Goal: Entertainment & Leisure: Consume media (video, audio)

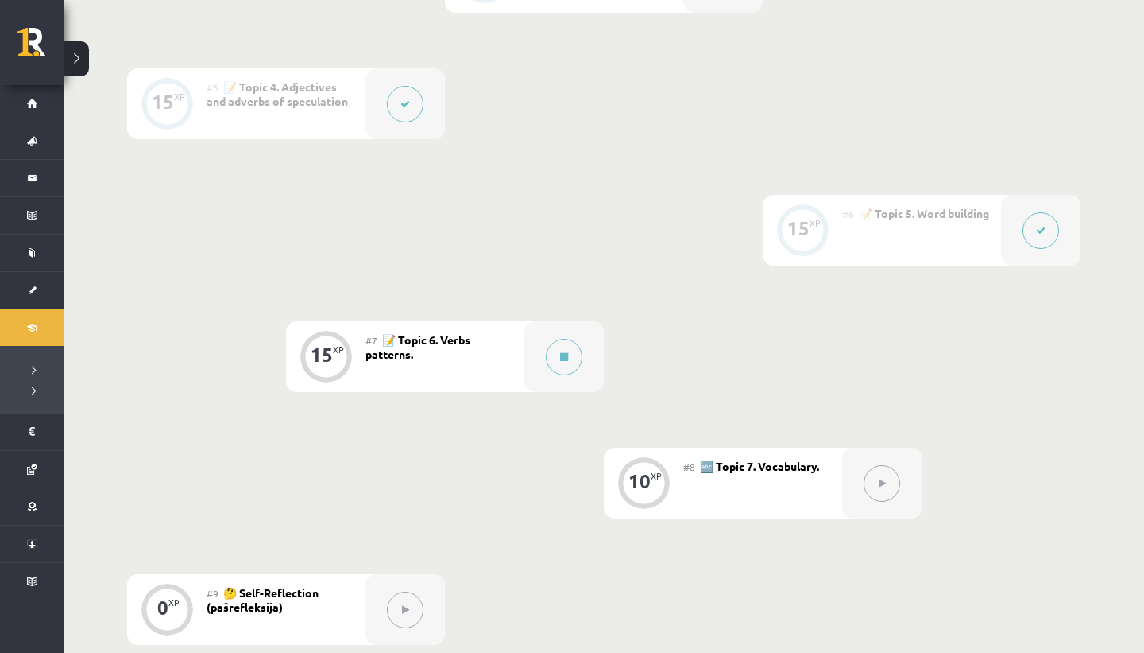
scroll to position [898, 0]
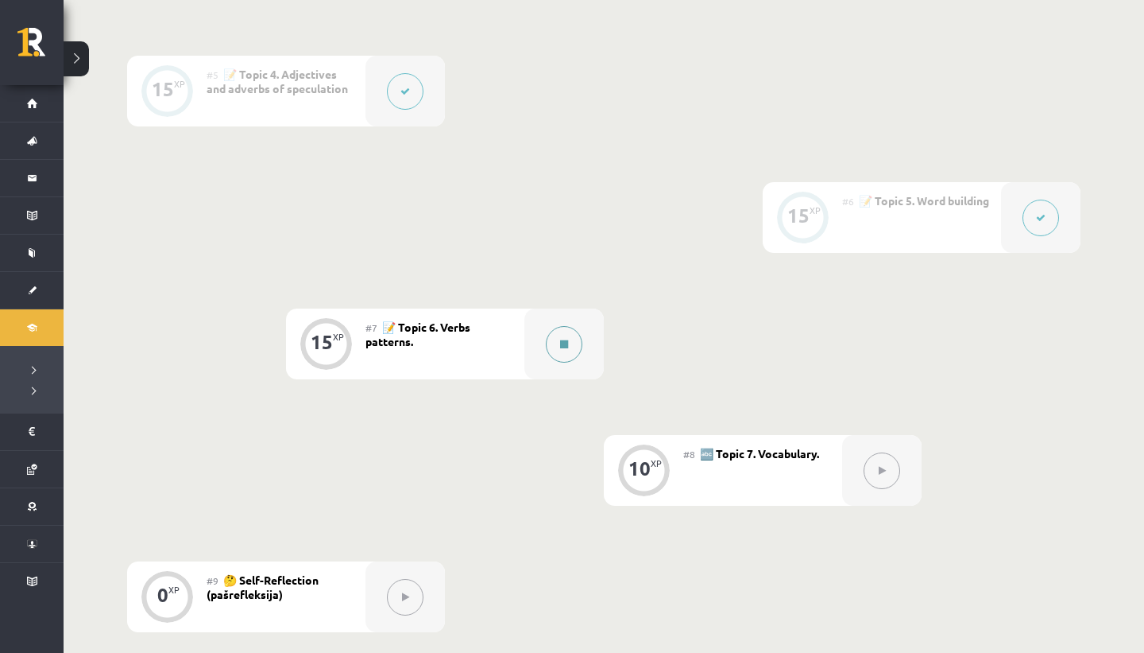
click at [555, 335] on button at bounding box center [564, 344] width 37 height 37
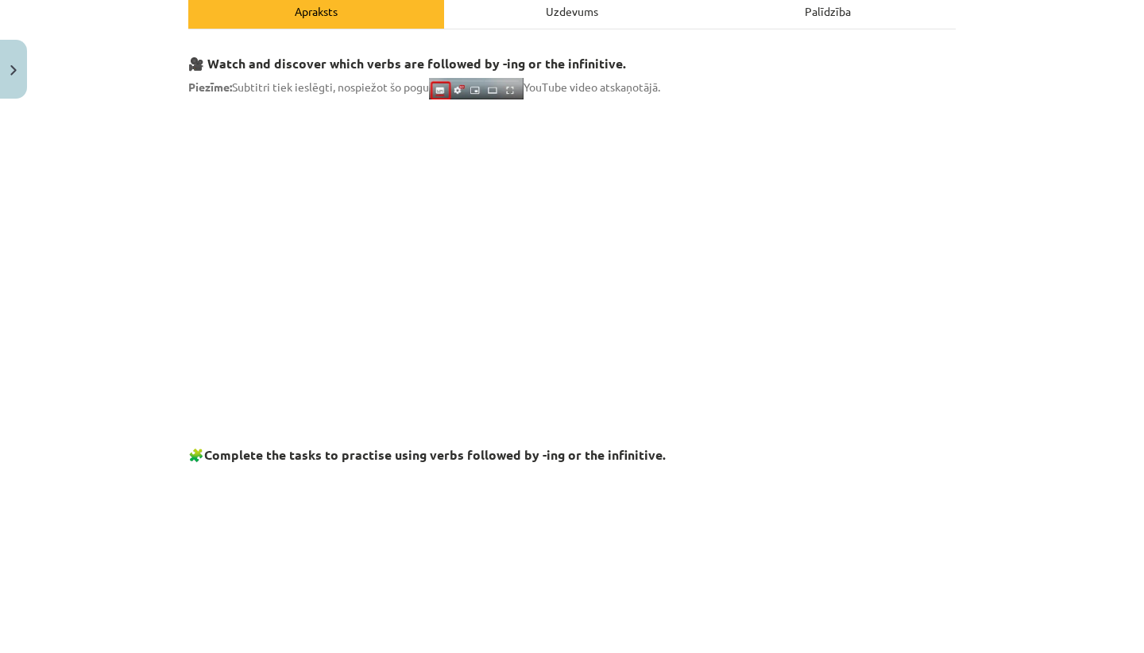
scroll to position [242, 0]
drag, startPoint x: 184, startPoint y: 72, endPoint x: 226, endPoint y: 73, distance: 41.4
drag, startPoint x: 188, startPoint y: 64, endPoint x: 431, endPoint y: 87, distance: 243.5
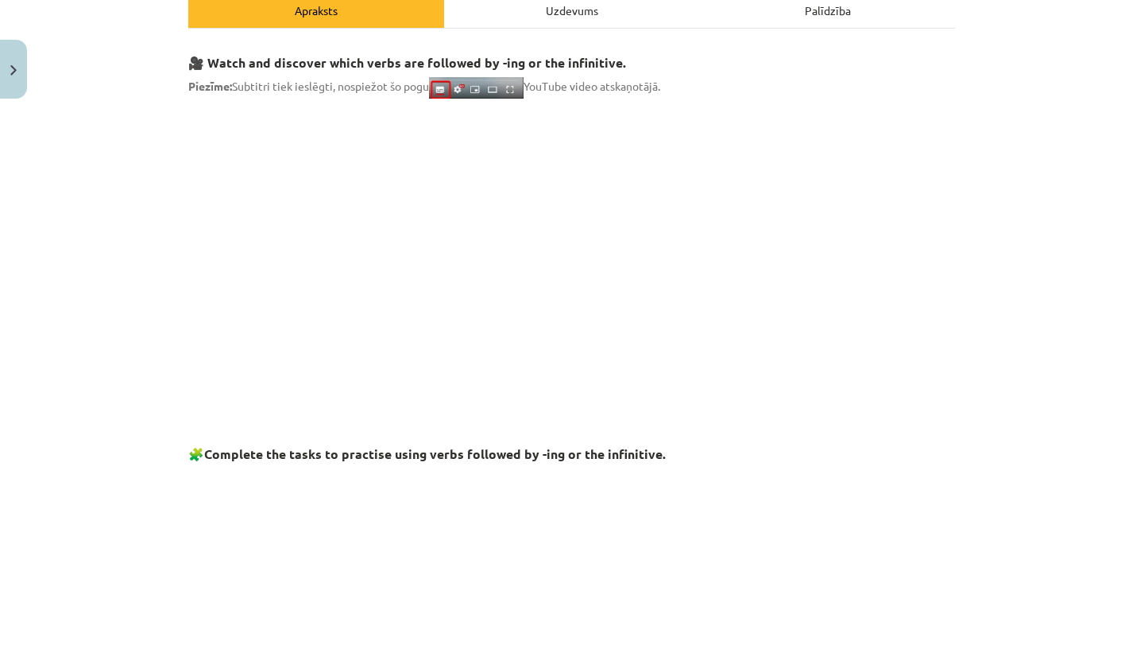
click at [431, 87] on span "Piezīme: Subtitri tiek ieslēgti, nospiežot šo pogu YouTube video atskaņotājā." at bounding box center [424, 86] width 472 height 14
drag, startPoint x: 431, startPoint y: 87, endPoint x: 185, endPoint y: 49, distance: 248.5
drag, startPoint x: 176, startPoint y: 57, endPoint x: 433, endPoint y: 91, distance: 259.7
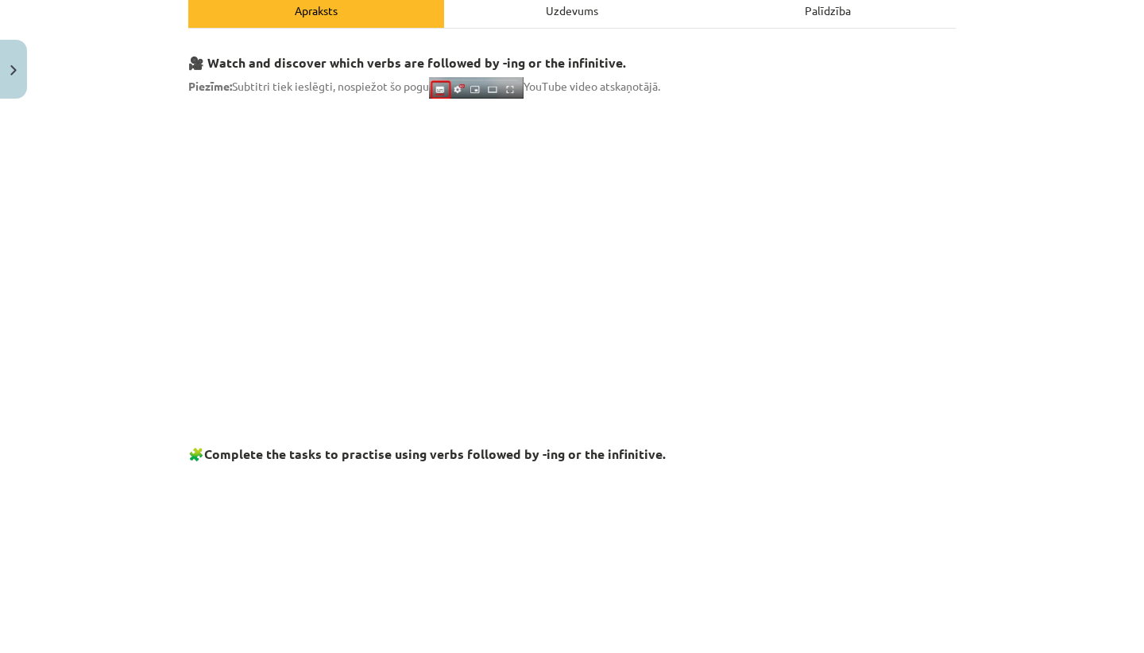
click at [433, 91] on div "Mācību tēma: Angļu valodas i - 11. klases 1. ieskaites mācību materiāls #7 📝 To…" at bounding box center [572, 326] width 1144 height 653
click at [433, 91] on span "Piezīme: Subtitri tiek ieslēgti, nospiežot šo pogu YouTube video atskaņotājā." at bounding box center [424, 86] width 472 height 14
drag, startPoint x: 433, startPoint y: 91, endPoint x: 183, endPoint y: 64, distance: 251.8
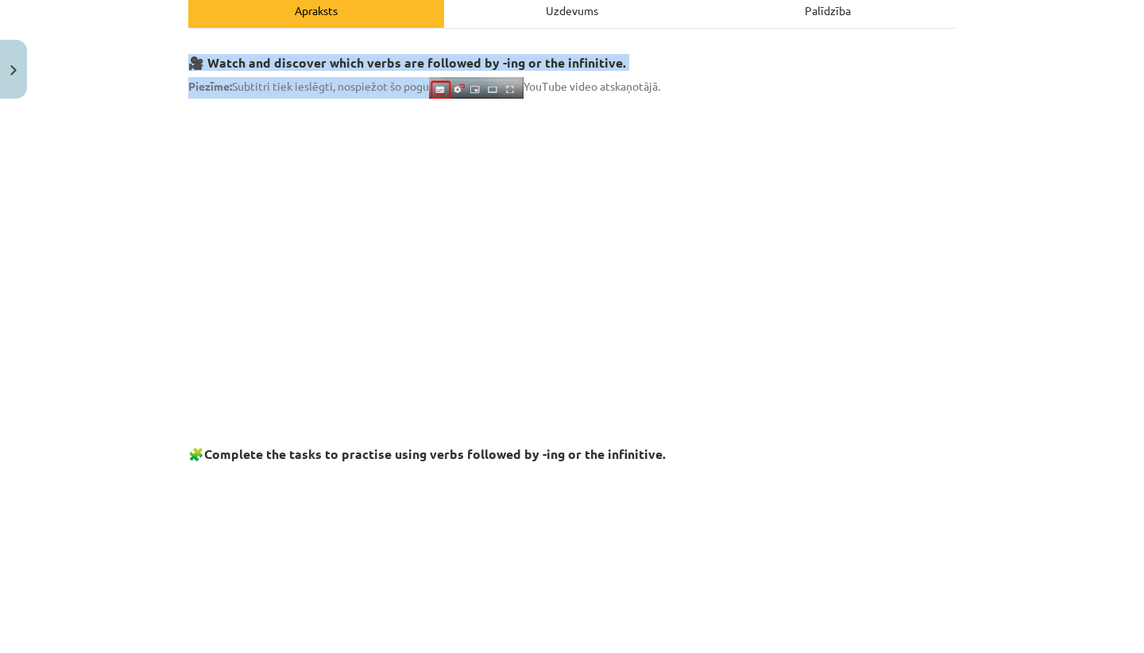
drag, startPoint x: 186, startPoint y: 67, endPoint x: 424, endPoint y: 96, distance: 239.4
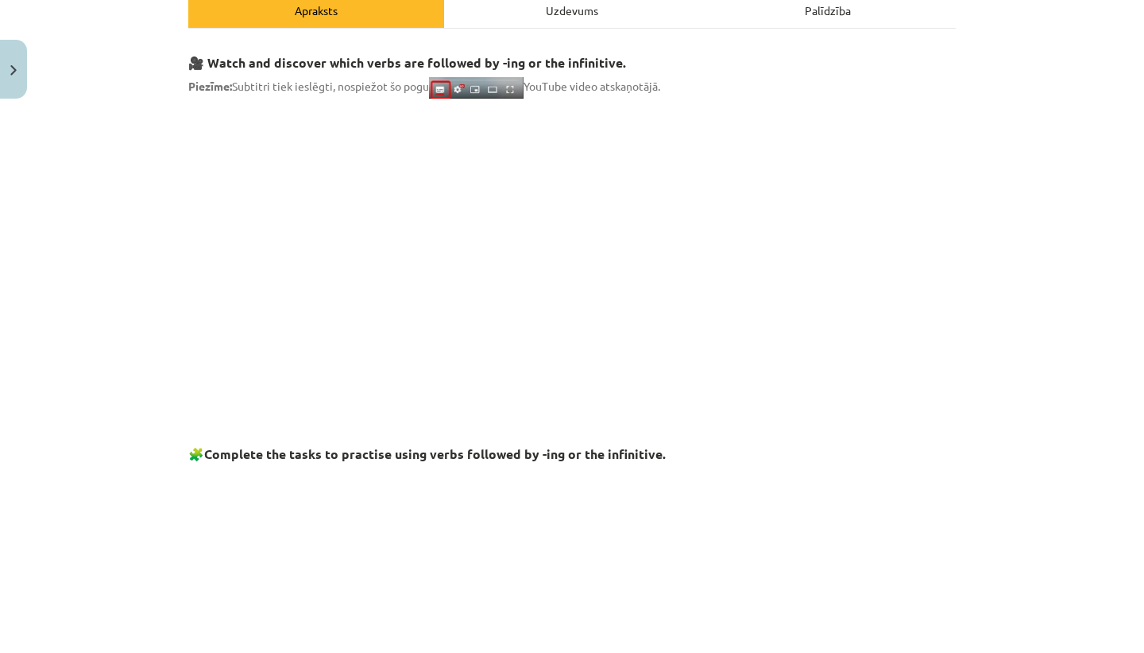
click at [322, 3] on div "Apraksts" at bounding box center [316, 10] width 256 height 36
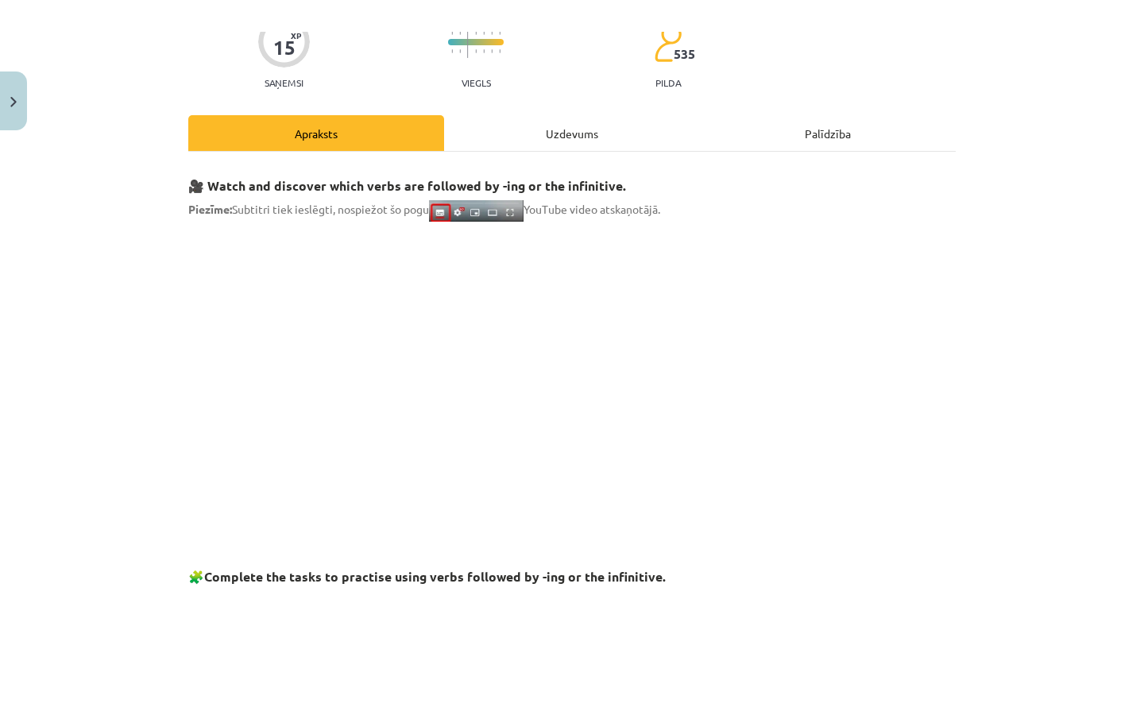
scroll to position [745, 0]
